Goal: Book appointment/travel/reservation

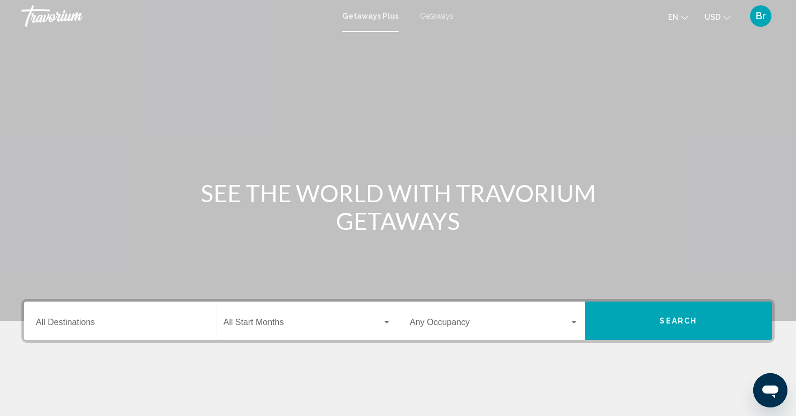
click at [151, 329] on div "Destination All Destinations" at bounding box center [120, 322] width 169 height 34
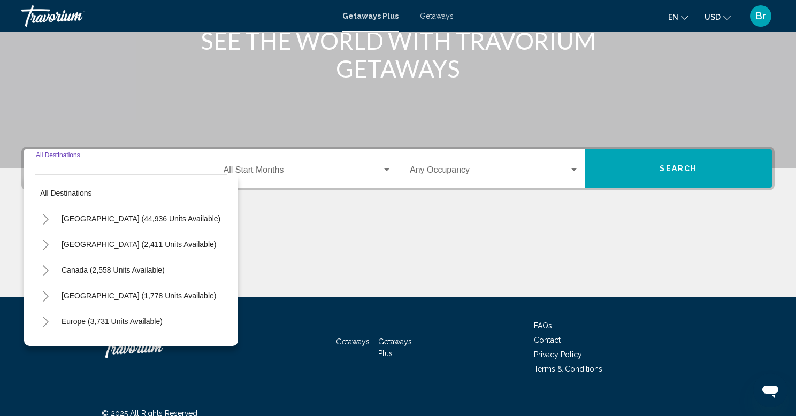
scroll to position [165, 0]
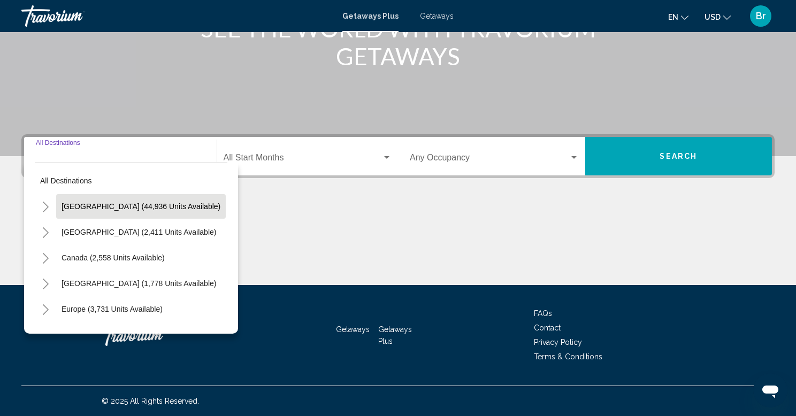
click at [107, 210] on span "[GEOGRAPHIC_DATA] (44,936 units available)" at bounding box center [141, 206] width 159 height 9
type input "**********"
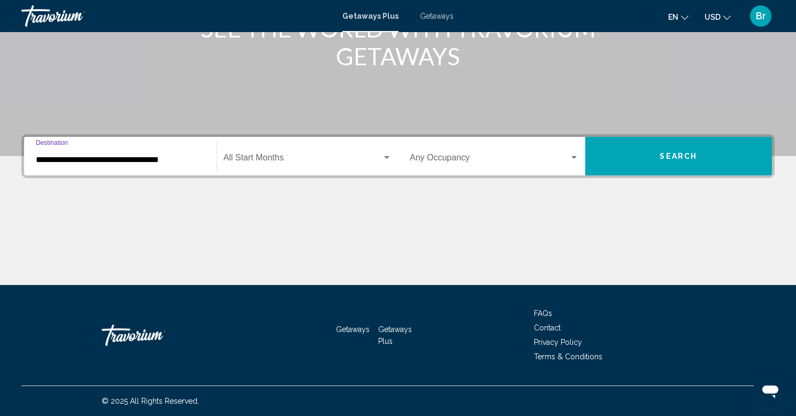
click at [289, 155] on span "Search widget" at bounding box center [303, 160] width 159 height 10
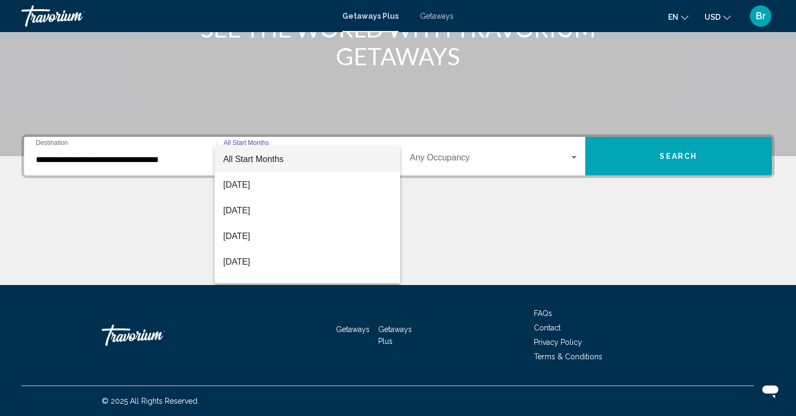
click at [289, 155] on span "All Start Months" at bounding box center [307, 160] width 169 height 26
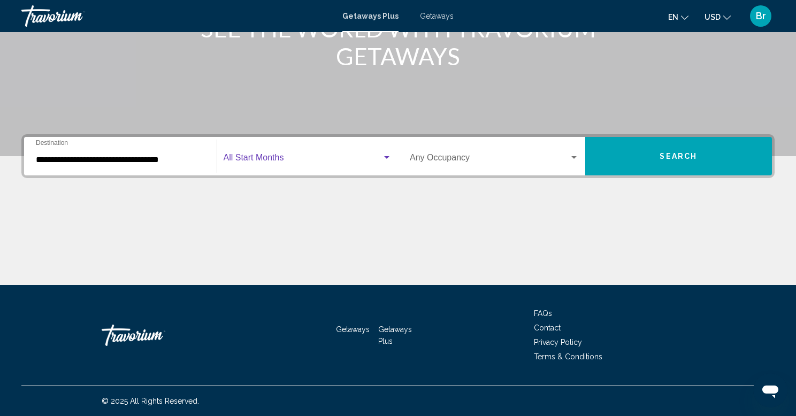
click at [286, 163] on span "Search widget" at bounding box center [303, 160] width 159 height 10
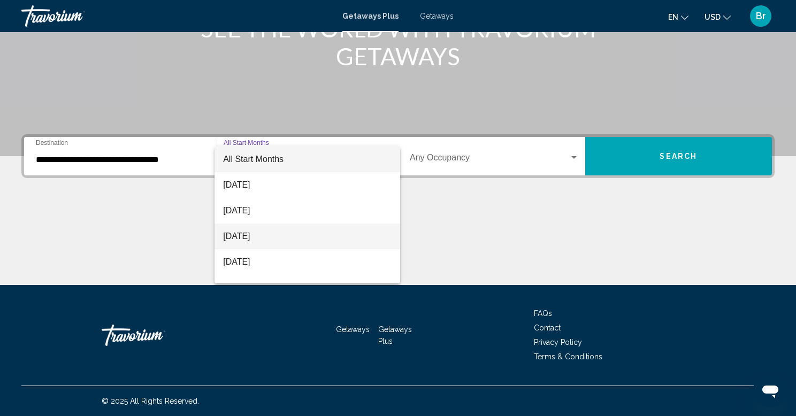
click at [269, 234] on span "[DATE]" at bounding box center [307, 237] width 169 height 26
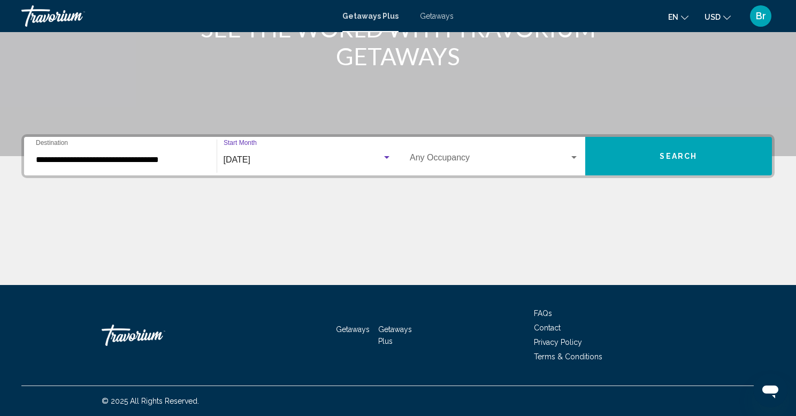
click at [430, 165] on div "Occupancy Any Occupancy" at bounding box center [494, 157] width 169 height 34
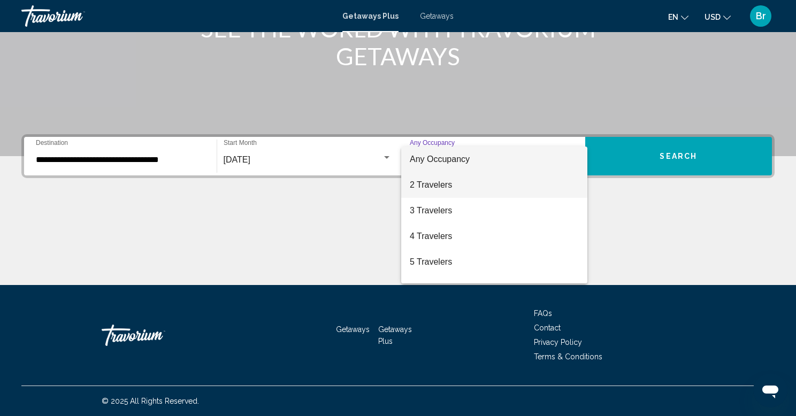
click at [456, 173] on span "2 Travelers" at bounding box center [494, 185] width 169 height 26
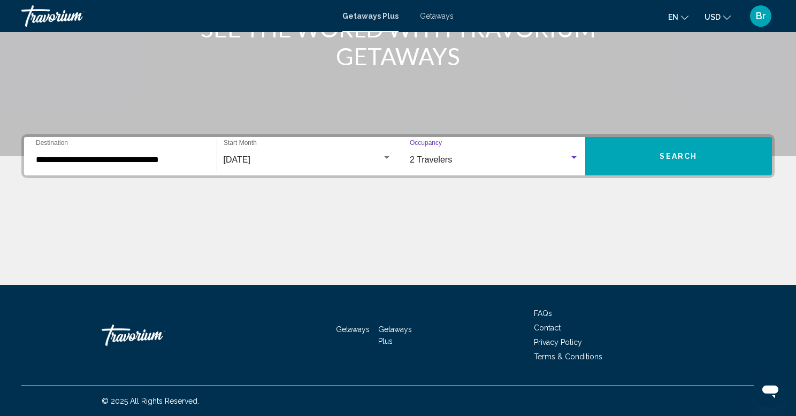
click at [641, 156] on button "Search" at bounding box center [679, 156] width 187 height 39
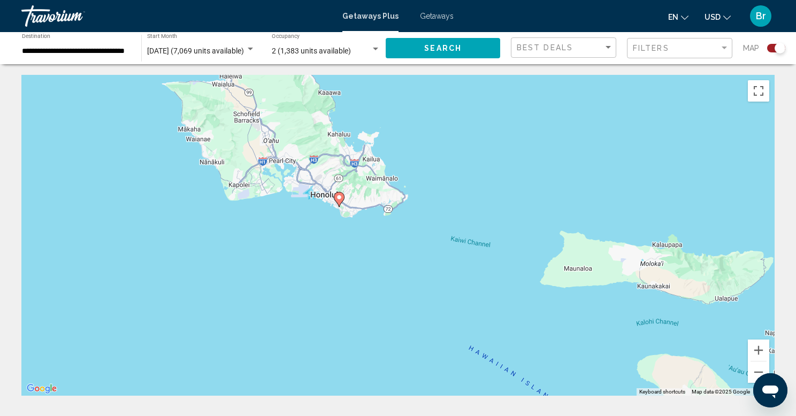
click at [340, 198] on image "Main content" at bounding box center [339, 197] width 6 height 6
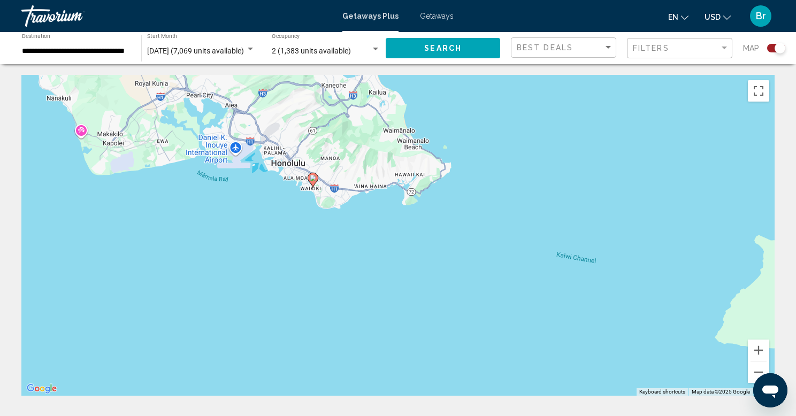
click at [313, 182] on icon "Main content" at bounding box center [313, 180] width 10 height 14
type input "**********"
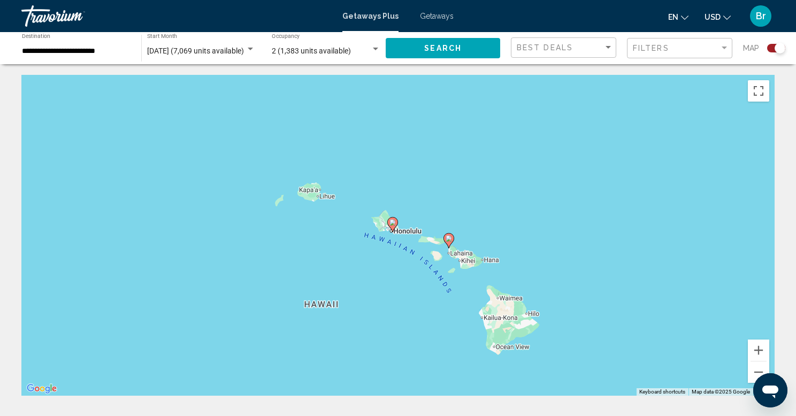
click at [392, 222] on image "Main content" at bounding box center [393, 222] width 6 height 6
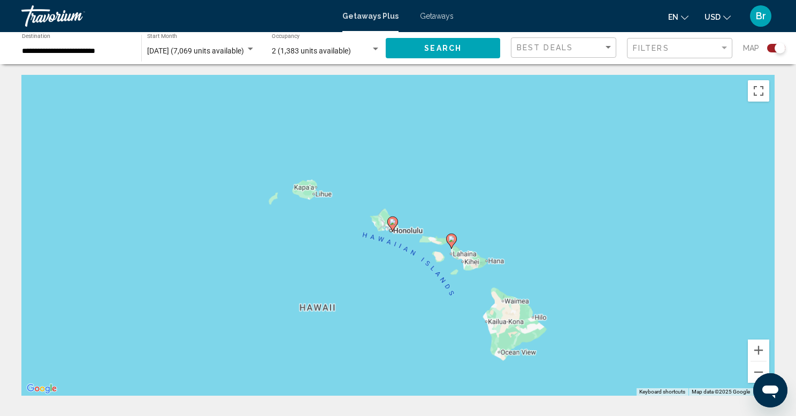
click at [392, 222] on image "Main content" at bounding box center [393, 222] width 6 height 6
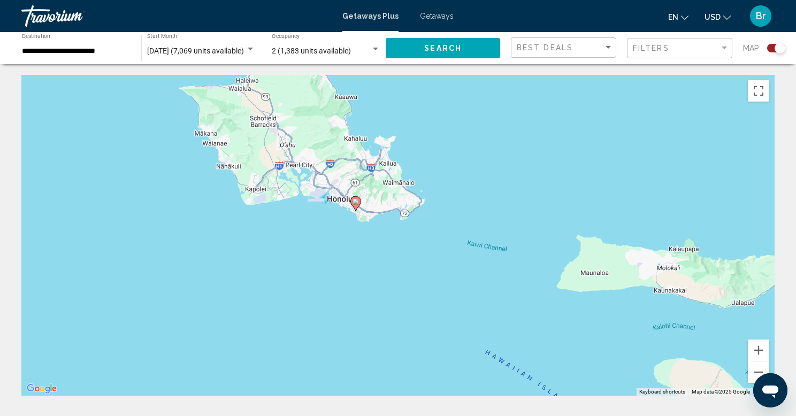
click at [441, 54] on button "Search" at bounding box center [443, 48] width 115 height 20
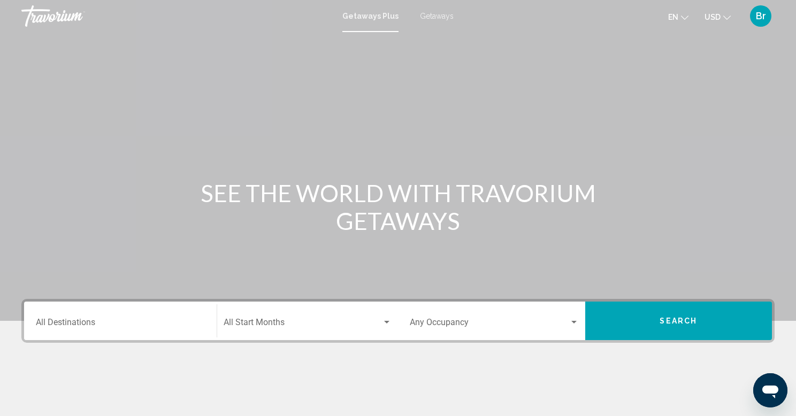
click at [135, 315] on div "Destination All Destinations" at bounding box center [120, 322] width 169 height 34
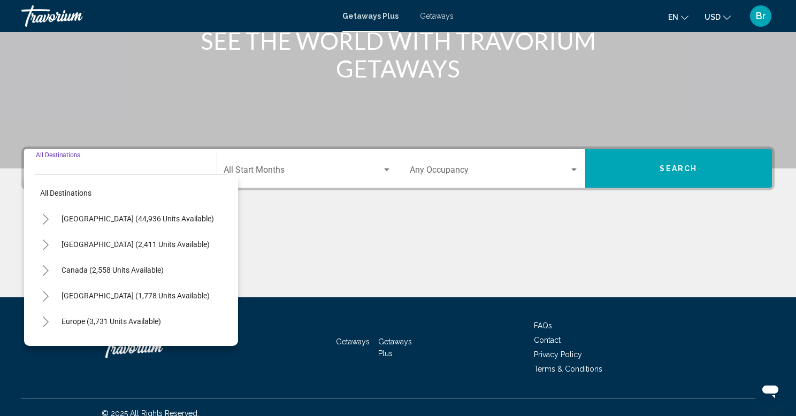
scroll to position [165, 0]
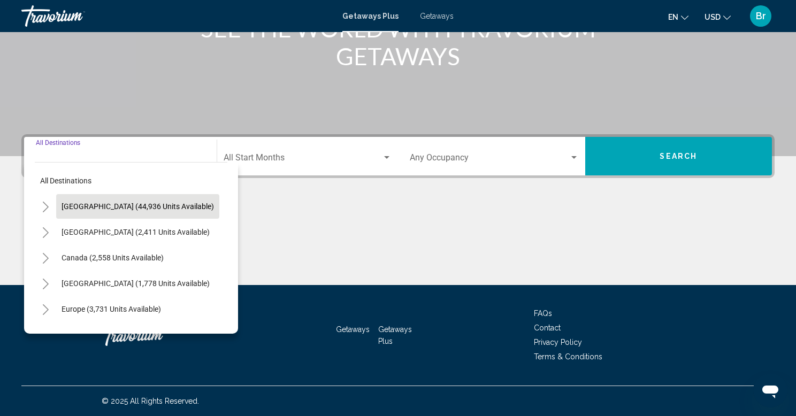
click at [137, 202] on span "[GEOGRAPHIC_DATA] (44,936 units available)" at bounding box center [138, 206] width 153 height 9
type input "**********"
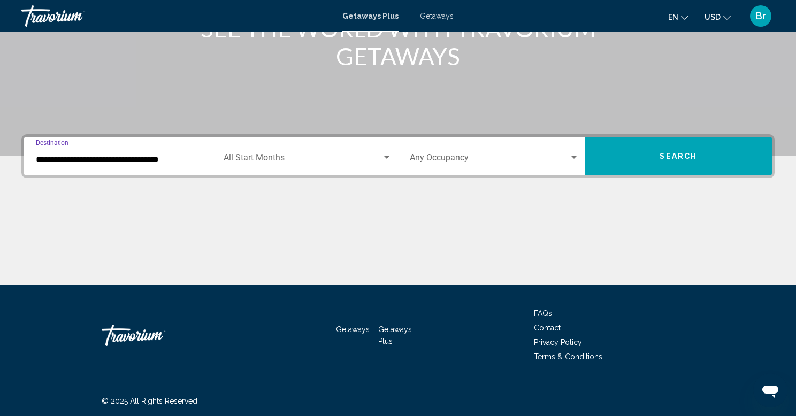
click at [340, 151] on div "Start Month All Start Months" at bounding box center [308, 157] width 169 height 34
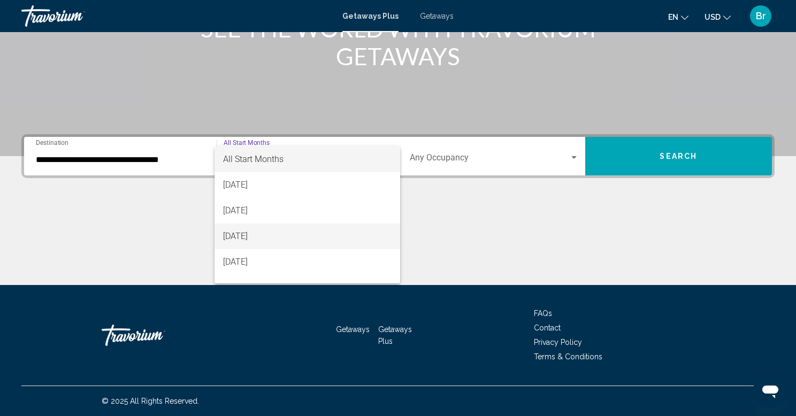
click at [309, 236] on span "[DATE]" at bounding box center [307, 237] width 169 height 26
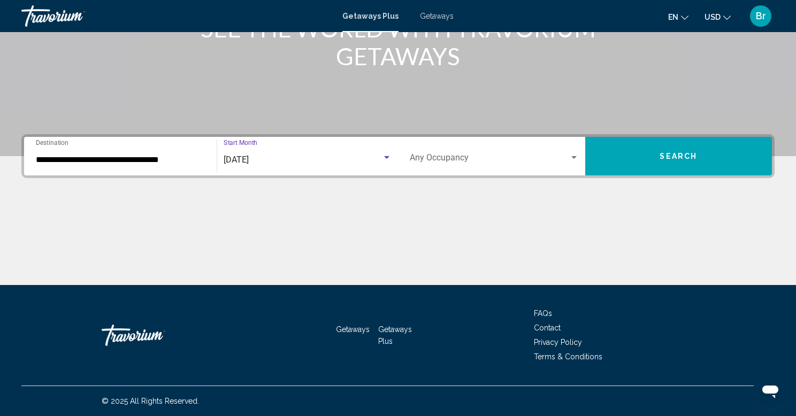
click at [662, 166] on button "Search" at bounding box center [679, 156] width 187 height 39
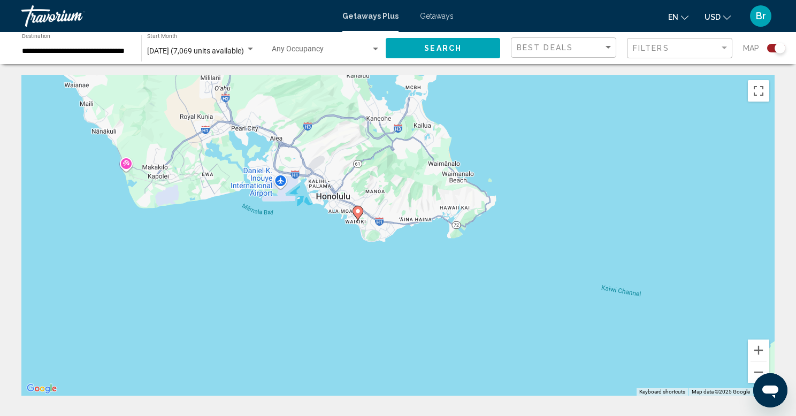
click at [424, 52] on button "Search" at bounding box center [443, 48] width 115 height 20
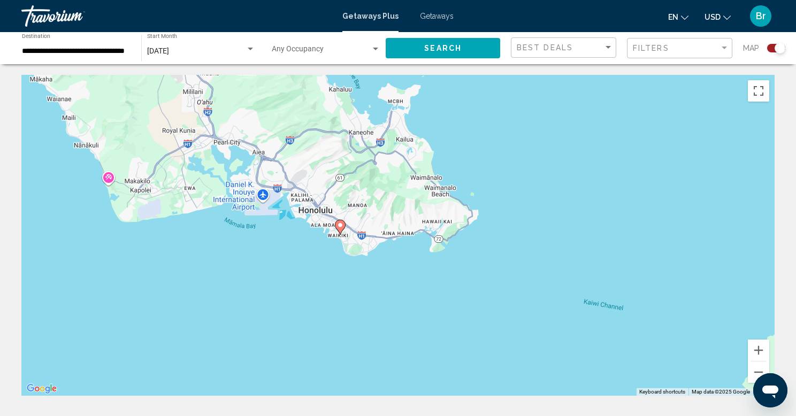
click at [340, 227] on image "Main content" at bounding box center [340, 225] width 6 height 6
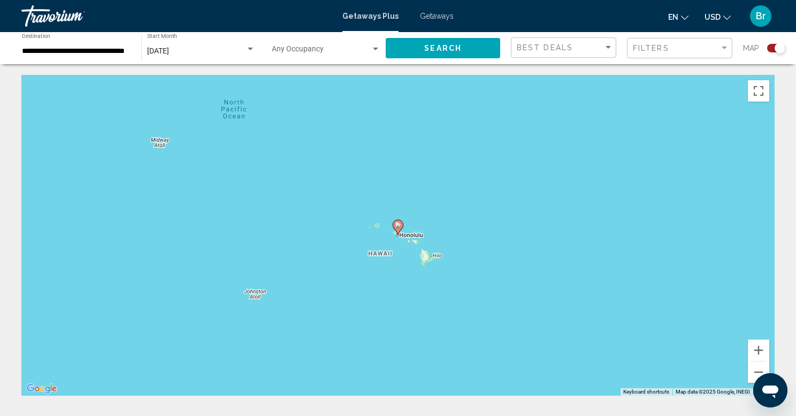
click at [460, 50] on span "Search" at bounding box center [442, 48] width 37 height 9
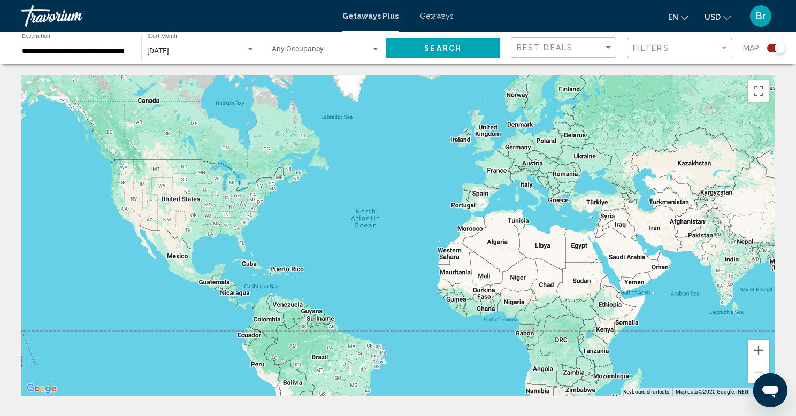
click at [777, 48] on div "Search widget" at bounding box center [780, 48] width 11 height 11
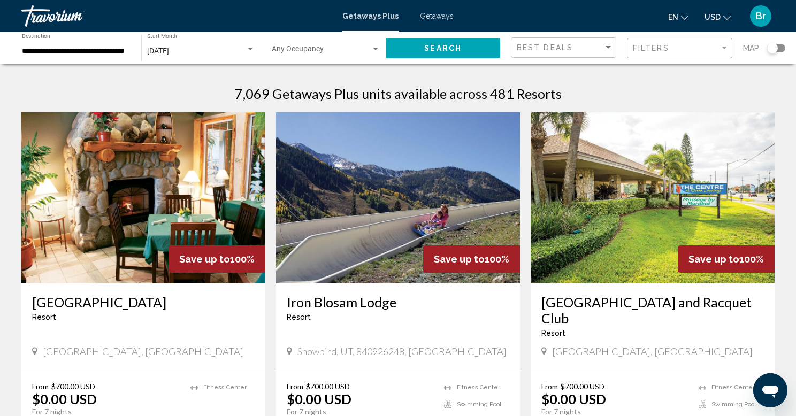
click at [783, 48] on div "Search widget" at bounding box center [777, 48] width 18 height 9
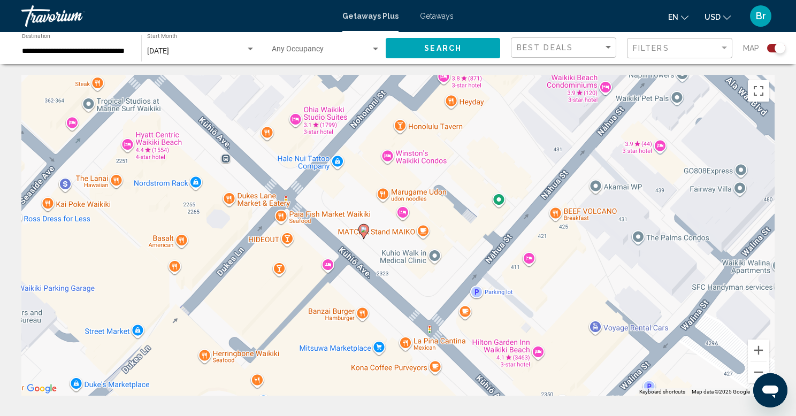
click at [464, 50] on button "Search" at bounding box center [443, 48] width 115 height 20
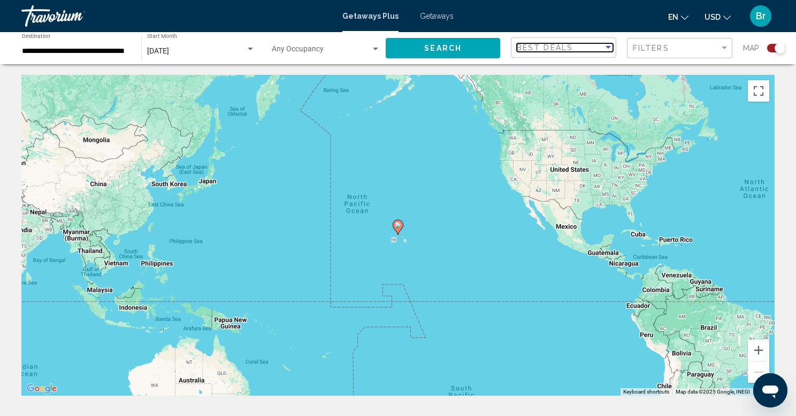
click at [611, 44] on div "Sort by" at bounding box center [609, 47] width 10 height 9
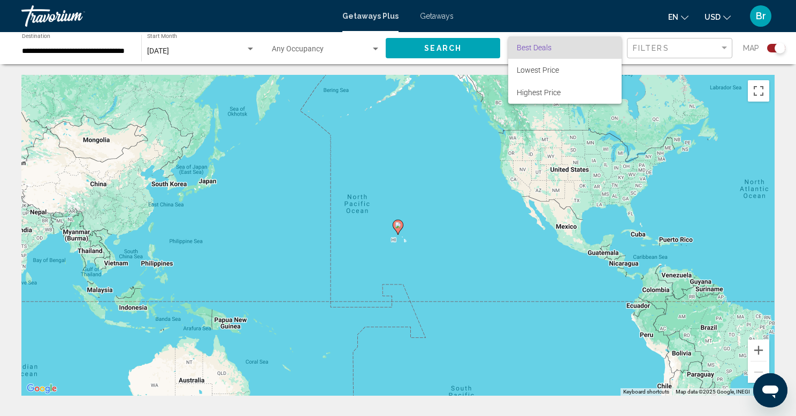
click at [718, 48] on div at bounding box center [398, 208] width 796 height 416
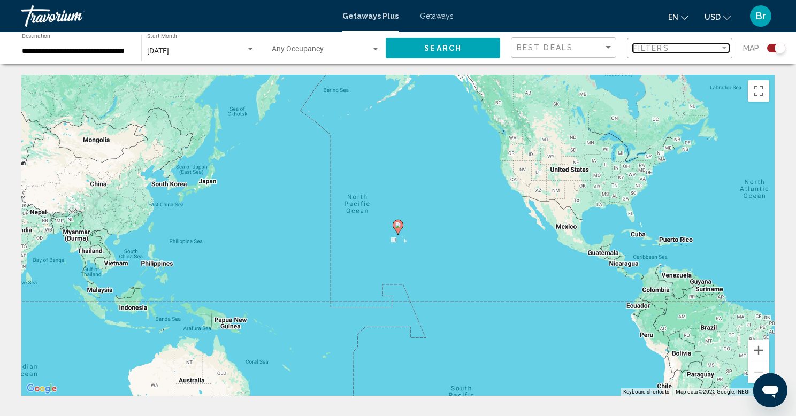
click at [723, 48] on div "Filter" at bounding box center [724, 48] width 5 height 3
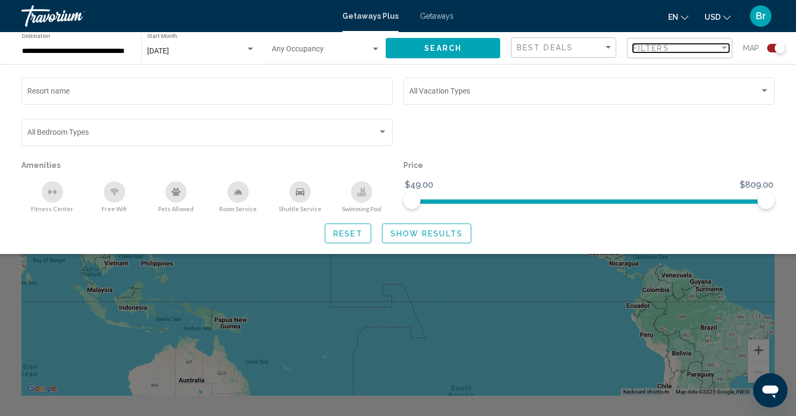
click at [723, 48] on div "Filter" at bounding box center [724, 48] width 5 height 3
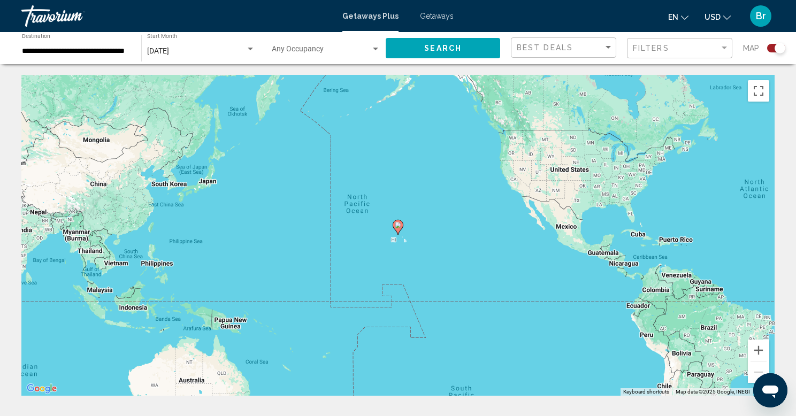
click at [375, 50] on div "Search widget" at bounding box center [376, 49] width 10 height 9
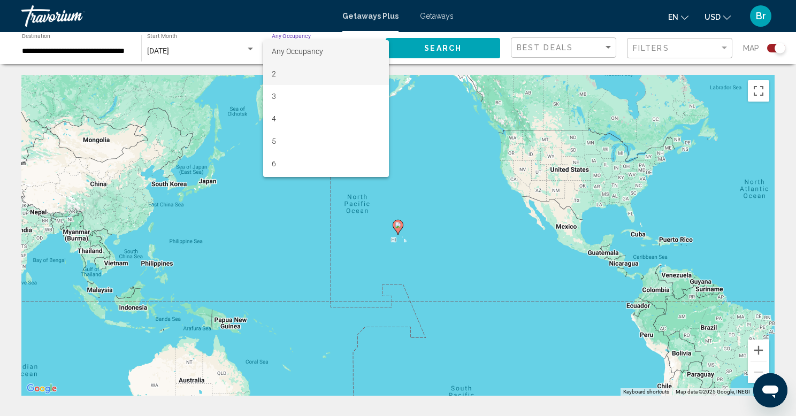
click at [328, 75] on span "2" at bounding box center [326, 74] width 109 height 22
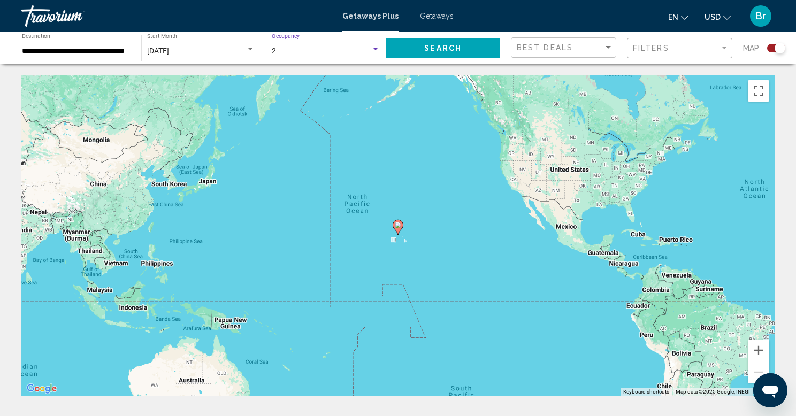
click at [462, 45] on button "Search" at bounding box center [443, 48] width 115 height 20
click at [85, 49] on input "**********" at bounding box center [76, 51] width 109 height 9
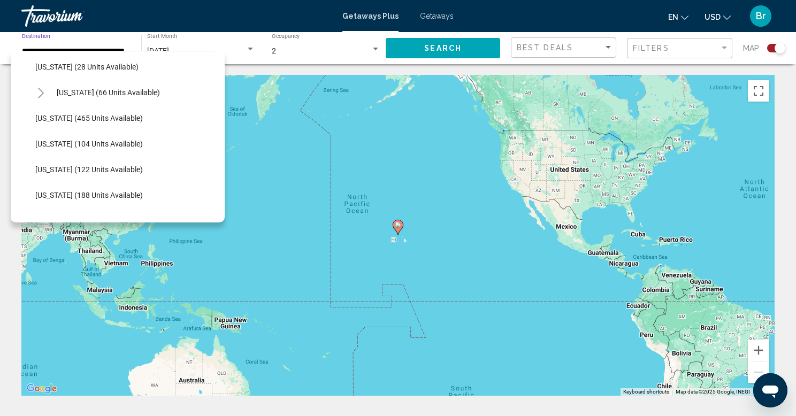
scroll to position [230, 3]
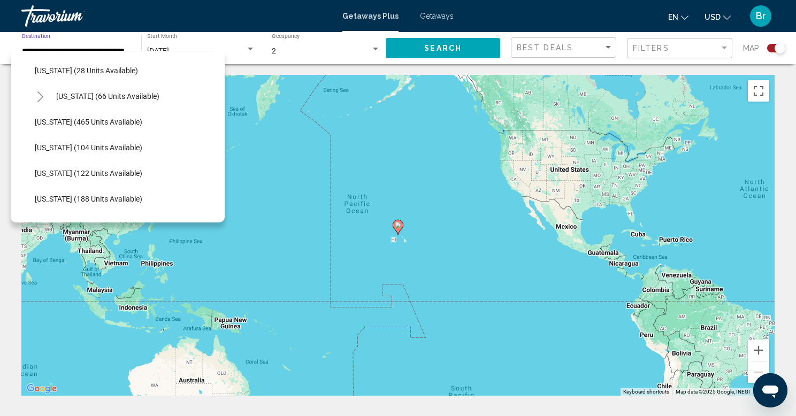
click at [37, 98] on icon "Toggle Hawaii (66 units available)" at bounding box center [40, 97] width 8 height 11
click at [142, 101] on button "[US_STATE] (66 units available)" at bounding box center [108, 96] width 114 height 25
type input "**********"
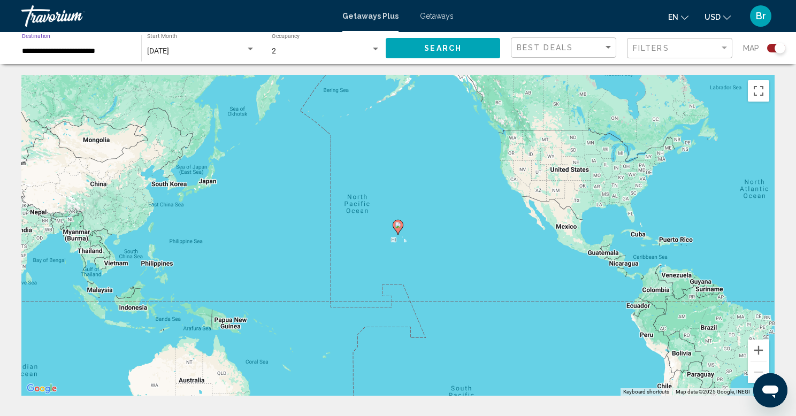
click at [456, 56] on button "Search" at bounding box center [443, 48] width 115 height 20
click at [777, 50] on div "Search widget" at bounding box center [780, 48] width 11 height 11
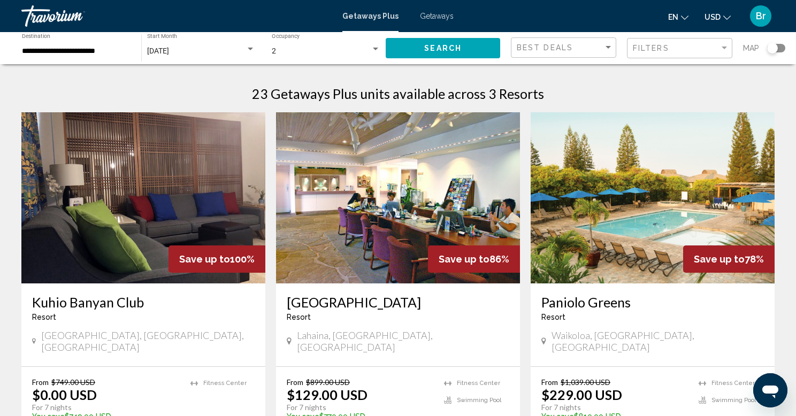
click at [192, 225] on img "Main content" at bounding box center [143, 197] width 244 height 171
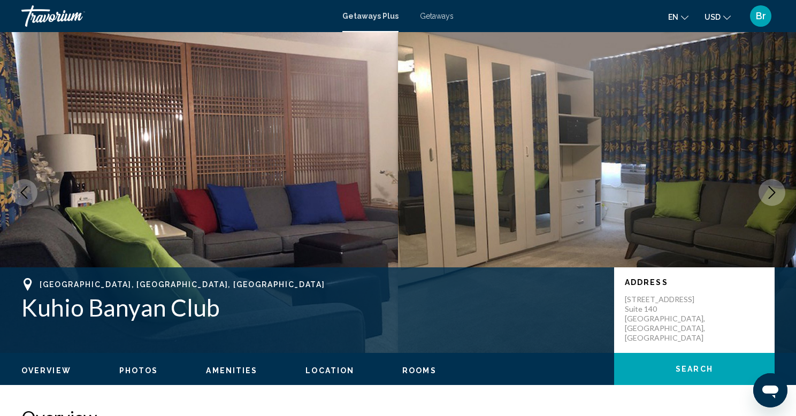
click at [768, 192] on icon "Next image" at bounding box center [772, 192] width 13 height 13
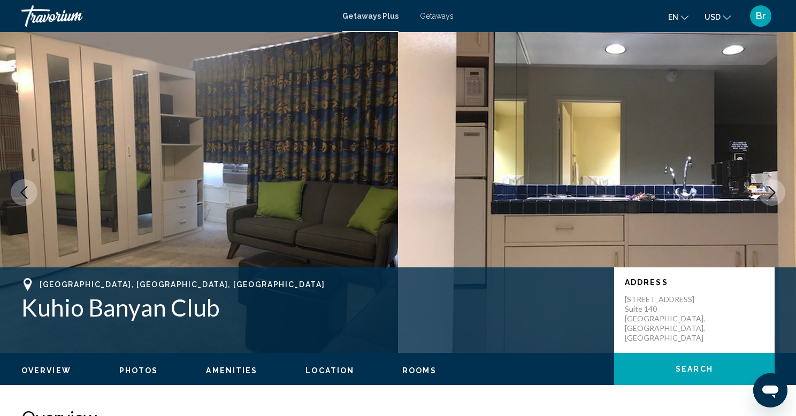
click at [768, 192] on icon "Next image" at bounding box center [772, 192] width 13 height 13
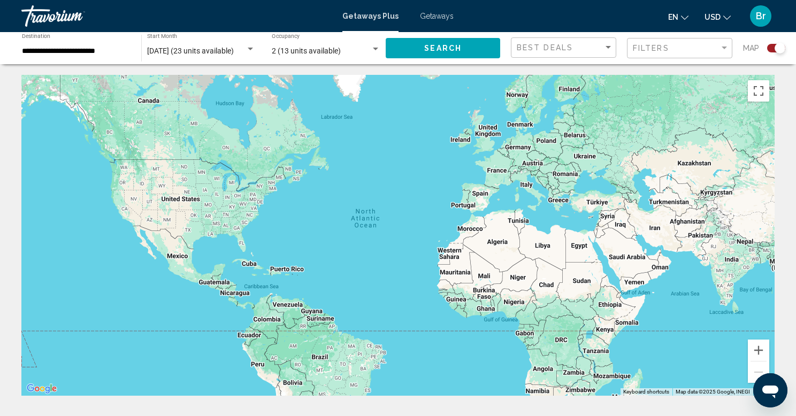
click at [441, 16] on span "Getaways" at bounding box center [437, 16] width 34 height 9
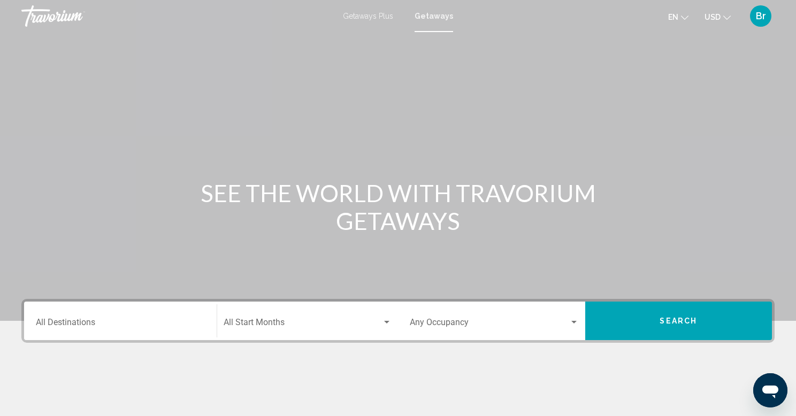
click at [107, 320] on input "Destination All Destinations" at bounding box center [120, 325] width 169 height 10
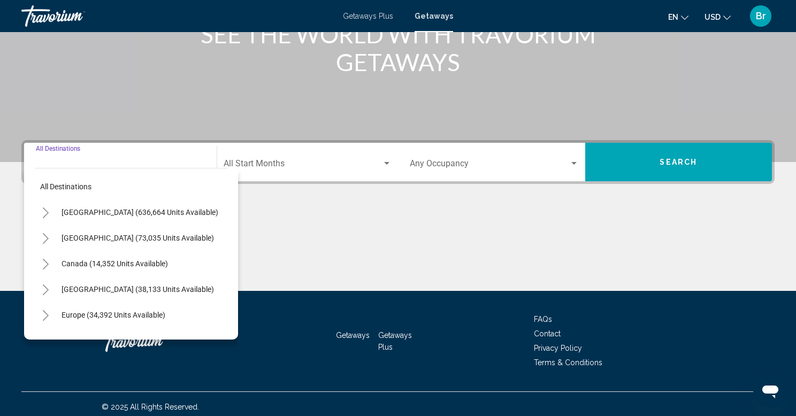
scroll to position [165, 0]
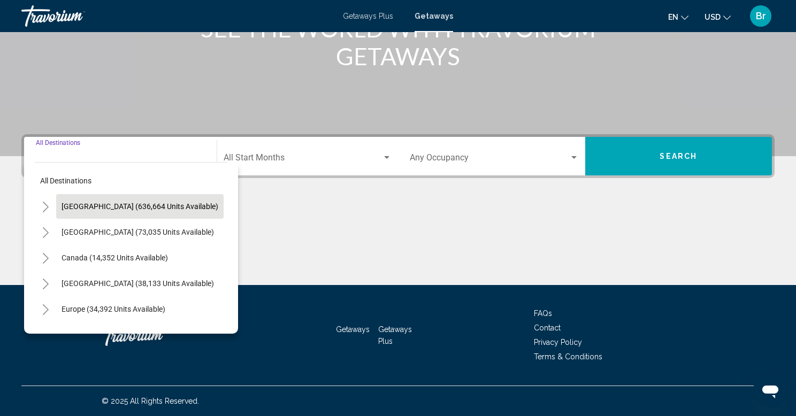
click at [164, 203] on span "[GEOGRAPHIC_DATA] (636,664 units available)" at bounding box center [140, 206] width 157 height 9
type input "**********"
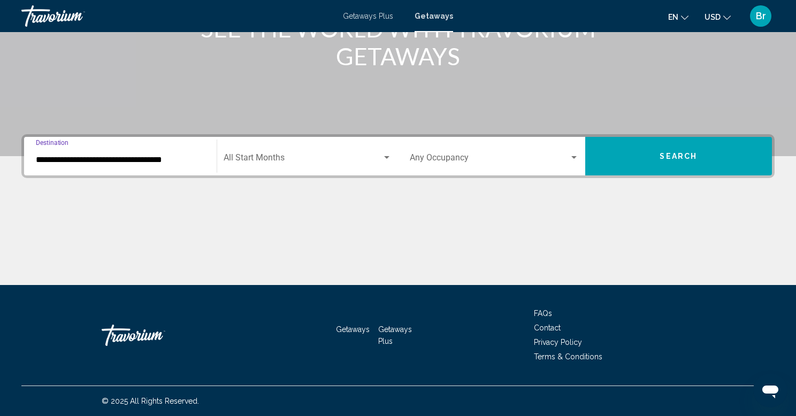
click at [313, 149] on div "Start Month All Start Months" at bounding box center [308, 157] width 169 height 34
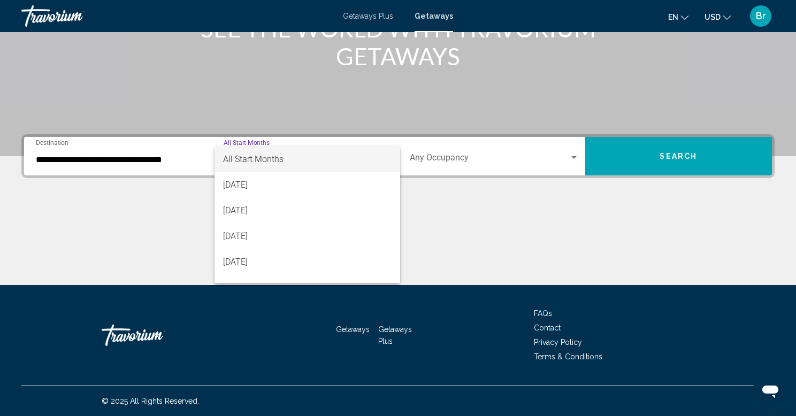
click at [540, 276] on div at bounding box center [398, 208] width 796 height 416
